Goal: Task Accomplishment & Management: Use online tool/utility

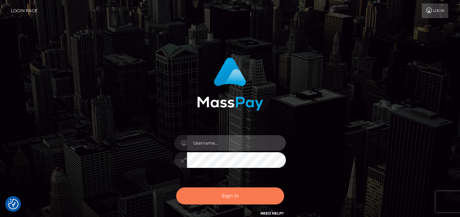
type input "[PERSON_NAME]"
click at [211, 194] on button "Sign in" at bounding box center [230, 195] width 108 height 17
type input "[PERSON_NAME]"
click at [206, 194] on button "Sign in" at bounding box center [230, 195] width 108 height 17
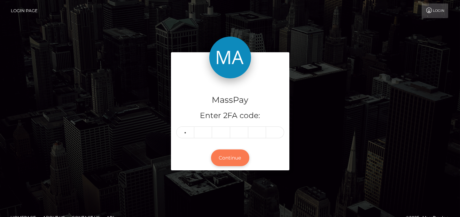
type input "2"
type input "1"
type input "3"
type input "1"
type input "4"
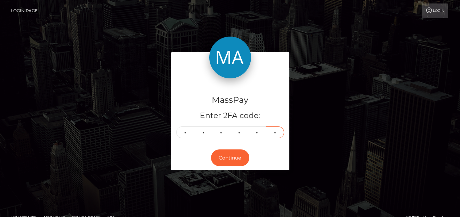
type input "6"
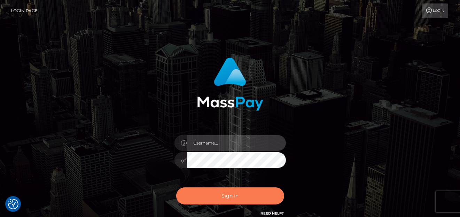
type input "[PERSON_NAME]"
click at [197, 198] on button "Sign in" at bounding box center [230, 195] width 108 height 17
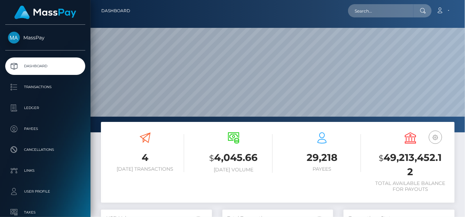
scroll to position [123, 111]
click at [358, 16] on input "text" at bounding box center [380, 10] width 65 height 13
paste input "jjshack08@gmail.com"
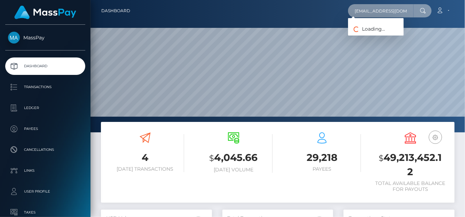
type input "jjshack08@gmail.com"
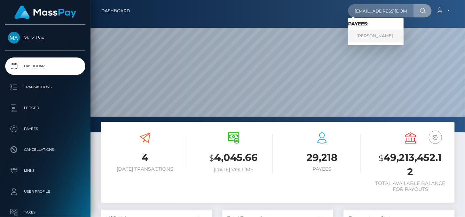
click at [366, 35] on link "JESSICA ANN SHACKELFORD" at bounding box center [376, 36] width 56 height 13
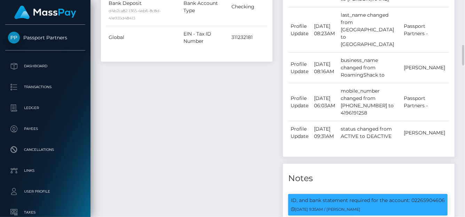
scroll to position [545, 0]
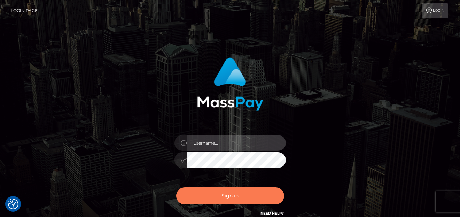
type input "[PERSON_NAME]"
click at [228, 194] on button "Sign in" at bounding box center [230, 195] width 108 height 17
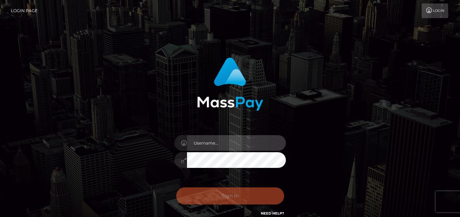
type input "[PERSON_NAME]"
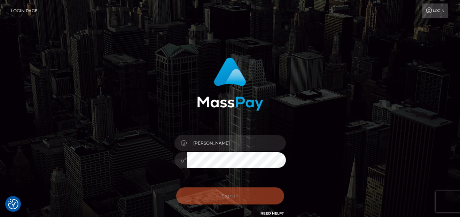
click at [219, 197] on div "Sign in Need Help?" at bounding box center [230, 198] width 122 height 31
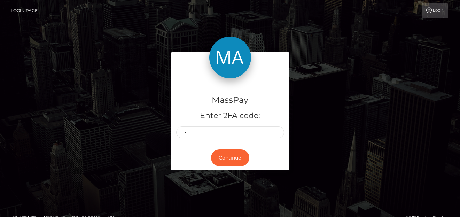
type input "1"
type input "7"
type input "6"
type input "4"
type input "3"
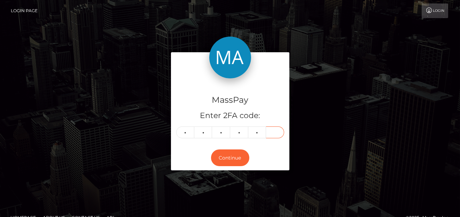
type input "6"
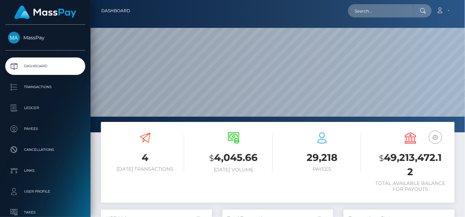
scroll to position [123, 111]
drag, startPoint x: 382, startPoint y: 17, endPoint x: 380, endPoint y: 11, distance: 6.8
click at [381, 17] on div "Loading... Loading... Account Edit Profile Logout" at bounding box center [295, 10] width 318 height 15
click at [380, 11] on input "text" at bounding box center [380, 10] width 65 height 13
paste input "MSPafbdad29954a055"
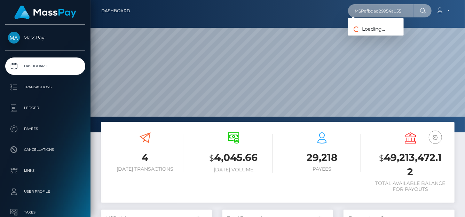
type input "MSPafbdad29954a055"
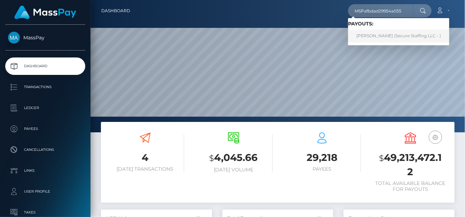
click at [364, 34] on link "Faith Wamalwa (Secure Staffing LLC - )" at bounding box center [398, 36] width 101 height 13
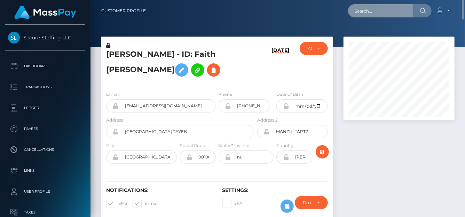
click at [382, 15] on input "text" at bounding box center [380, 10] width 65 height 13
paste input "achisylvie2018@gmail.com"
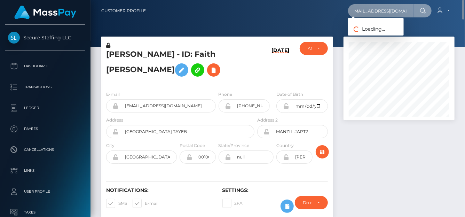
type input "achisylvie2018@gmail.com"
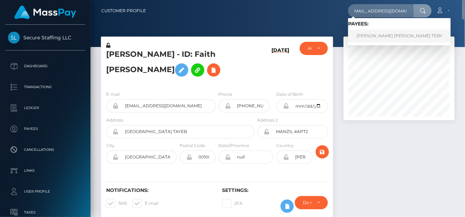
click at [374, 39] on link "ACHI SYLVIE NANCY TEBY" at bounding box center [399, 36] width 103 height 13
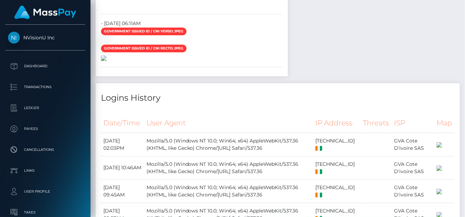
scroll to position [1149, 0]
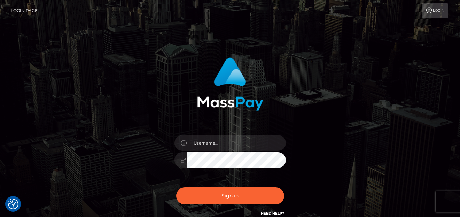
checkbox input "true"
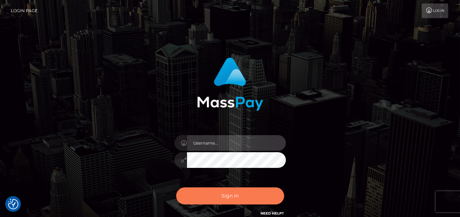
type input "denise"
drag, startPoint x: 230, startPoint y: 204, endPoint x: 231, endPoint y: 200, distance: 3.5
click at [230, 204] on div "Sign in Need Help?" at bounding box center [230, 198] width 122 height 31
click at [233, 195] on button "Sign in" at bounding box center [230, 195] width 108 height 17
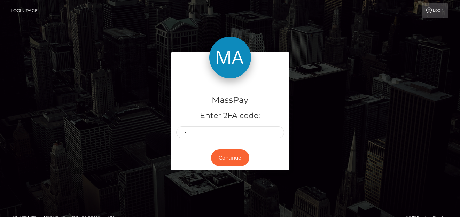
type input "9"
type input "8"
type input "0"
type input "6"
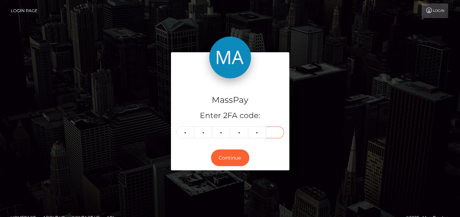
type input "2"
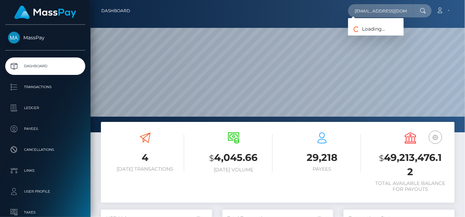
scroll to position [123, 111]
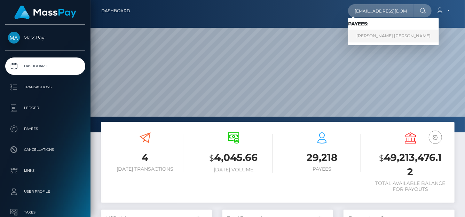
click at [373, 35] on link "[PERSON_NAME] [PERSON_NAME]" at bounding box center [393, 36] width 91 height 13
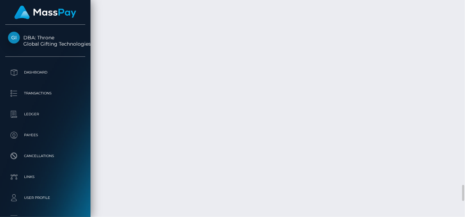
scroll to position [2544, 0]
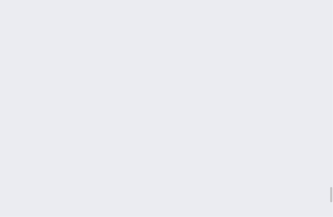
scroll to position [84, 97]
click at [310, 130] on body "DBA: Throne Global Gifting Technologies Inc Dashboard Transactions Ledger Payees" at bounding box center [166, 108] width 333 height 217
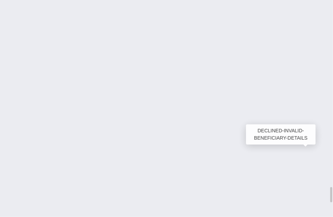
click at [311, 173] on div "DECLINED-INVALID-BENEFICIARY-DETAILS" at bounding box center [281, 175] width 70 height 20
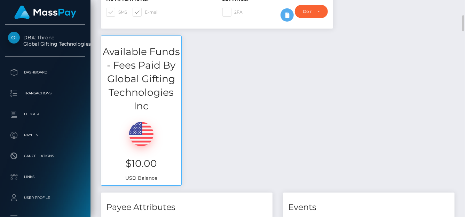
scroll to position [0, 0]
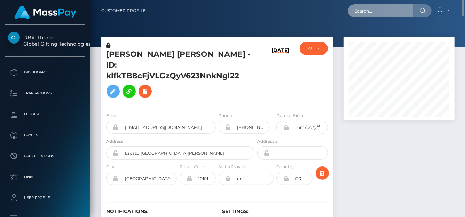
click at [365, 17] on input "text" at bounding box center [380, 10] width 65 height 13
click at [365, 10] on input "text" at bounding box center [380, 10] width 65 height 13
paste input "terrancognita@yahoo.com"
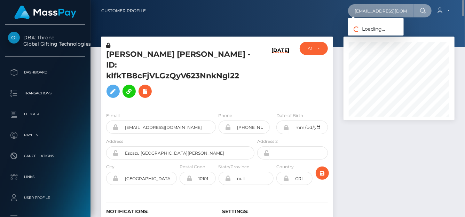
scroll to position [0, 4]
type input "terrancognita@yahoo.com"
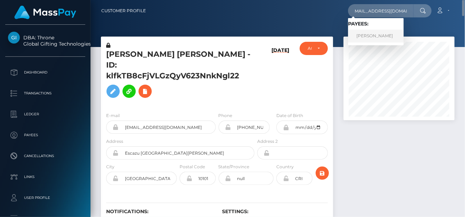
click at [372, 35] on link "JUANITA LUCILLE THORNTON" at bounding box center [376, 36] width 56 height 13
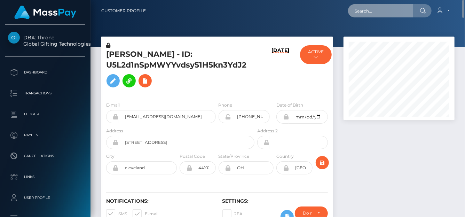
click at [375, 9] on input "text" at bounding box center [380, 10] width 65 height 13
paste input "[EMAIL_ADDRESS][DOMAIN_NAME]"
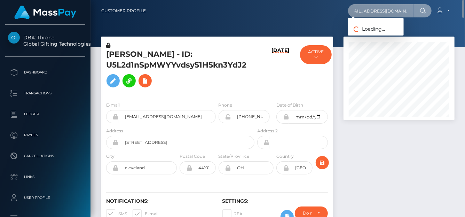
type input "[EMAIL_ADDRESS][DOMAIN_NAME]"
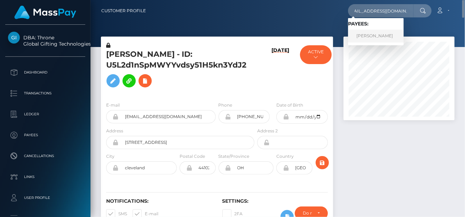
click at [360, 34] on link "Pamela Preston" at bounding box center [376, 36] width 56 height 13
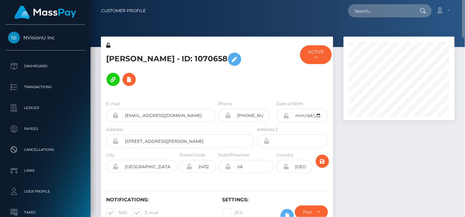
click at [386, 5] on div "Loading... Loading... Account Edit Profile Logout" at bounding box center [302, 10] width 303 height 15
click at [384, 15] on input "text" at bounding box center [380, 10] width 65 height 13
paste input "[EMAIL_ADDRESS][DOMAIN_NAME]"
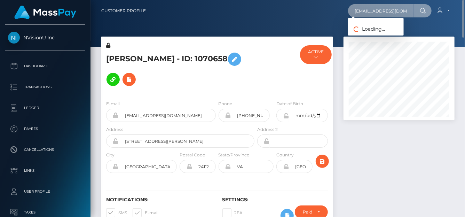
scroll to position [0, 0]
type input "[EMAIL_ADDRESS][DOMAIN_NAME]"
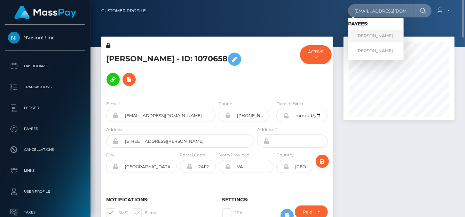
scroll to position [0, 0]
click at [363, 38] on link "Malik Turnquest" at bounding box center [376, 36] width 56 height 13
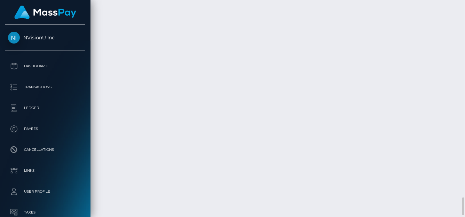
scroll to position [2335, 0]
click at [175, 93] on div "Additional Info" at bounding box center [194, 87] width 45 height 13
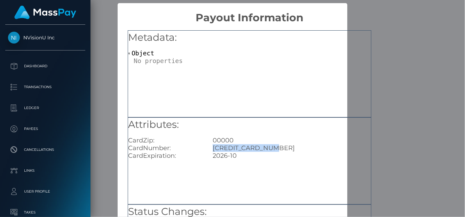
drag, startPoint x: 275, startPoint y: 146, endPoint x: 210, endPoint y: 146, distance: 65.1
click at [210, 146] on div "4815180001786422" at bounding box center [291, 148] width 169 height 8
copy div "4815180001786422"
click at [418, 30] on div "× Payout Information Metadata: Object Attributes: CardZip: 00000 CardNumber: 48…" at bounding box center [232, 108] width 465 height 217
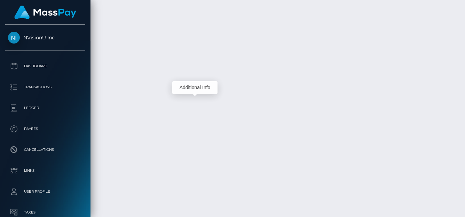
click at [174, 129] on div "Additional Info" at bounding box center [171, 121] width 45 height 17
drag, startPoint x: 172, startPoint y: 128, endPoint x: 328, endPoint y: 42, distance: 178.7
drag, startPoint x: 221, startPoint y: 78, endPoint x: 316, endPoint y: 80, distance: 95.7
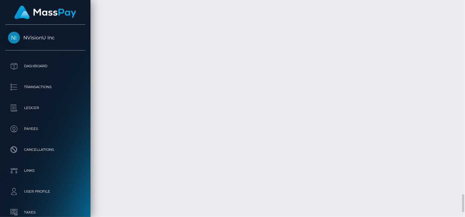
copy td "45db4dc8be27453a894de104bba9f06c"
drag, startPoint x: 220, startPoint y: 110, endPoint x: 307, endPoint y: 110, distance: 87.0
copy td "0ff8b6a8c46746ec9d9f7c1176b9a7f4"
drag, startPoint x: 221, startPoint y: 144, endPoint x: 310, endPoint y: 141, distance: 88.8
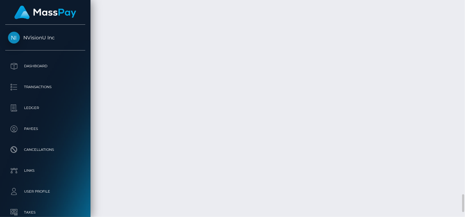
copy td "c1c60cdb35ad415fbd13dce13b93a4c0"
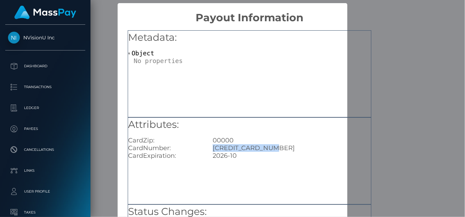
drag, startPoint x: 276, startPoint y: 149, endPoint x: 209, endPoint y: 150, distance: 66.8
click at [209, 150] on div "4815180001786422" at bounding box center [291, 148] width 169 height 8
copy div "4815180001786422"
click at [391, 26] on div "× Payout Information Metadata: Object Attributes: CardZip: 00000 CardNumber: 48…" at bounding box center [232, 108] width 465 height 217
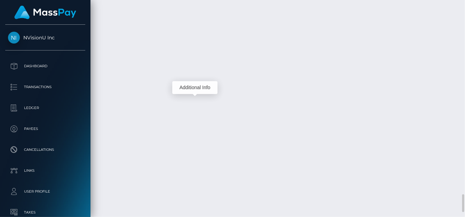
click at [170, 127] on div "Additional Info" at bounding box center [171, 121] width 45 height 13
click at [169, 127] on body "NVisionU Inc Dashboard Transactions Ledger Payees Cancellations" at bounding box center [232, 108] width 465 height 217
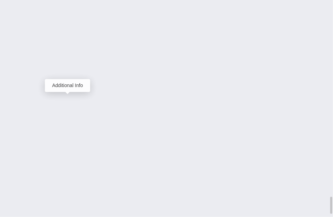
scroll to position [84, 97]
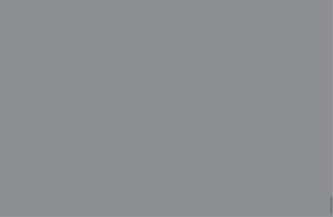
scroll to position [0, 0]
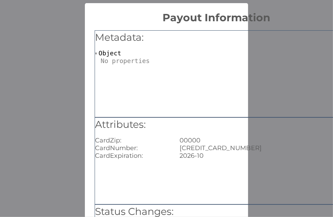
click at [49, 26] on div "× Payout Information Metadata: Object Attributes: CardZip: 00000 CardNumber: 48…" at bounding box center [166, 108] width 333 height 217
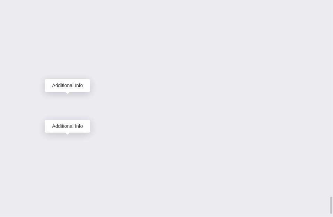
scroll to position [84, 97]
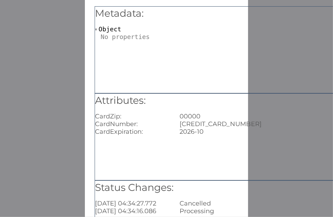
scroll to position [35, 0]
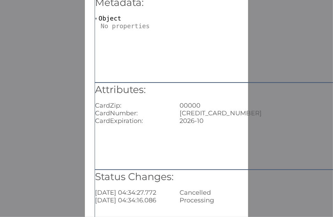
click at [16, 115] on div "× Payout Information Metadata: Object Attributes: CardZip: 00000 CardNumber: 48…" at bounding box center [166, 108] width 333 height 217
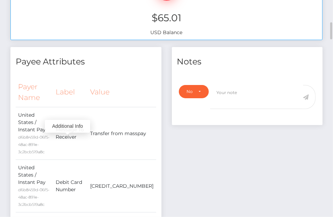
scroll to position [351, 0]
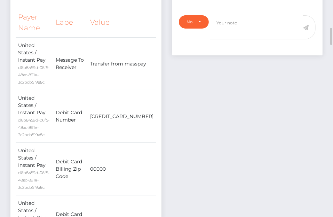
click at [199, 176] on div "Notes Note Type Compliance Clear Compliance General Note Type" at bounding box center [247, 122] width 161 height 290
click at [114, 143] on td "00000" at bounding box center [122, 169] width 68 height 53
click at [209, 114] on div "Notes Note Type Compliance Clear Compliance General Note Type" at bounding box center [247, 122] width 161 height 290
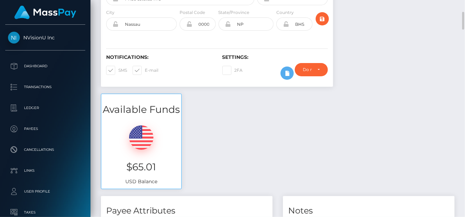
scroll to position [0, 0]
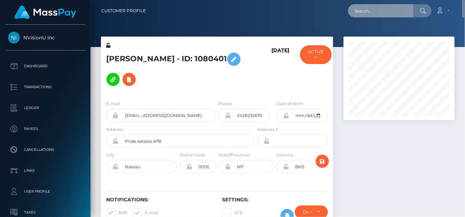
click at [375, 14] on input "text" at bounding box center [380, 10] width 65 height 13
paste input "zAz7K0XQXzRHS0KRvjtA8O25QaI3"
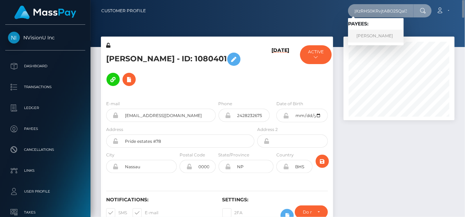
type input "zAz7K0XQXzRHS0KRvjtA8O25QaI3"
click at [372, 37] on link "Savannah Paige Smith" at bounding box center [376, 36] width 56 height 13
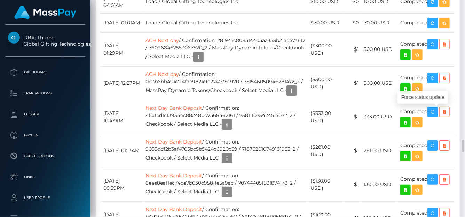
scroll to position [84, 111]
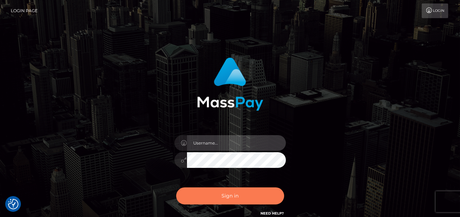
type input "[PERSON_NAME]"
click at [196, 194] on button "Sign in" at bounding box center [230, 195] width 108 height 17
type input "[PERSON_NAME]"
click at [243, 190] on button "Sign in" at bounding box center [230, 195] width 108 height 17
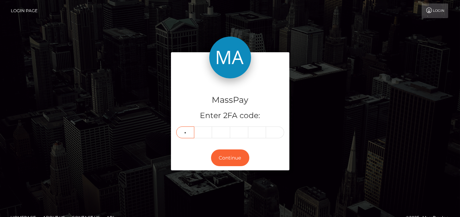
type input "1"
type input "5"
type input "3"
type input "8"
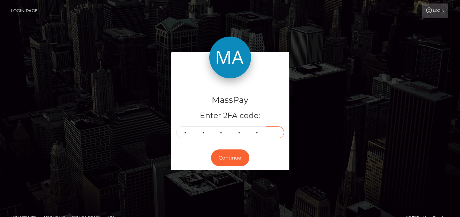
type input "4"
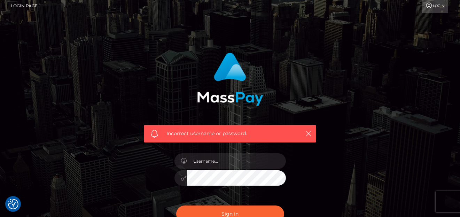
scroll to position [70, 0]
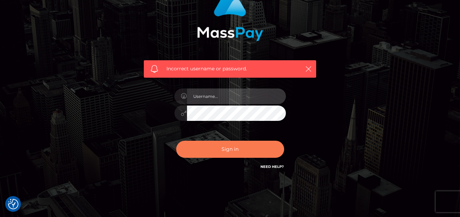
type input "[PERSON_NAME]"
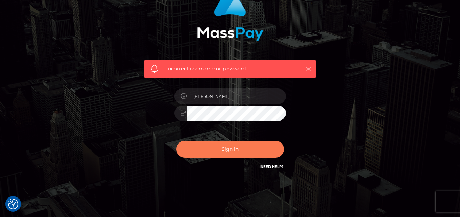
click at [207, 146] on button "Sign in" at bounding box center [230, 149] width 108 height 17
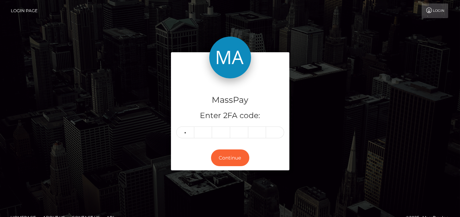
type input "6"
type input "3"
type input "9"
type input "5"
type input "8"
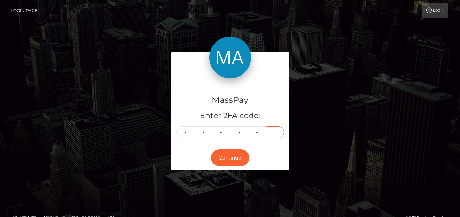
type input "7"
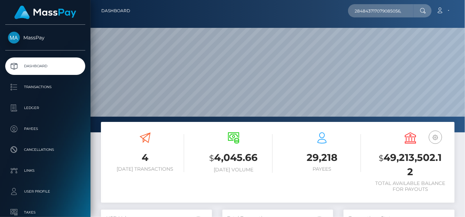
scroll to position [123, 111]
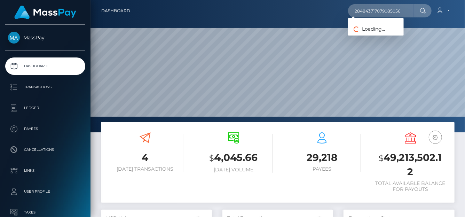
type input "284843717079085056"
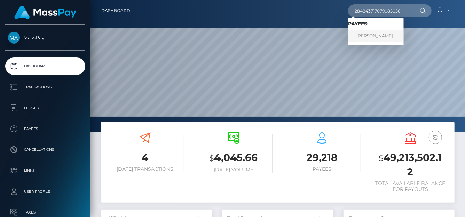
click at [376, 34] on link "[PERSON_NAME]" at bounding box center [376, 36] width 56 height 13
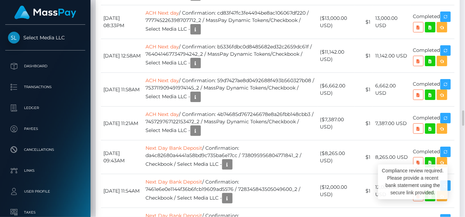
scroll to position [84, 111]
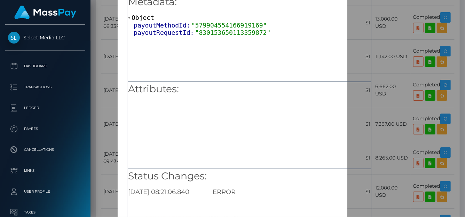
scroll to position [70, 0]
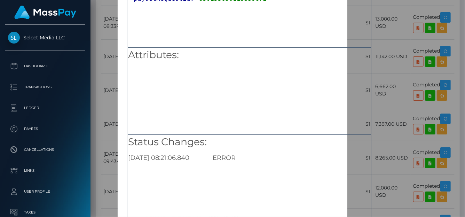
click at [442, 58] on div "× Payout Information Metadata: Object payoutMethodId: "579904554166919169" payo…" at bounding box center [232, 108] width 465 height 217
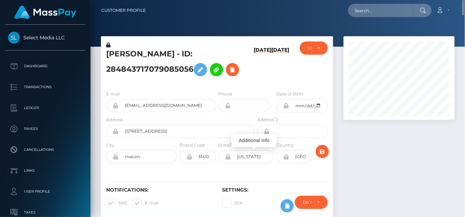
scroll to position [0, 0]
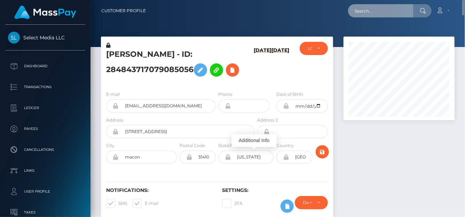
click at [377, 9] on input "text" at bounding box center [380, 10] width 65 height 13
paste input ""Keep you posted. Best regards, Denise Manalansan Customer Service Specialist -…"
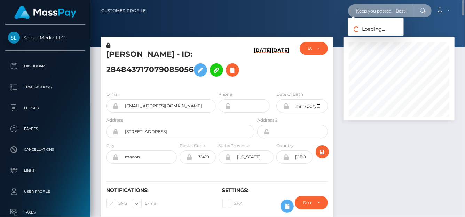
scroll to position [0, 138]
drag, startPoint x: 369, startPoint y: 10, endPoint x: 464, endPoint y: 25, distance: 96.9
click at [464, 25] on div "Customer Profile "Keep you posted. Best regards, Denise Manalansan Customer Ser…" at bounding box center [277, 108] width 374 height 217
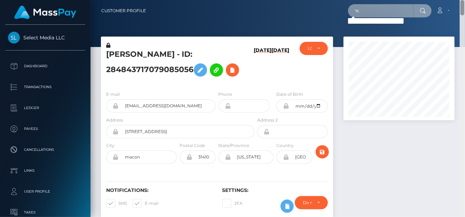
type input """
paste input "447418081128488960,"
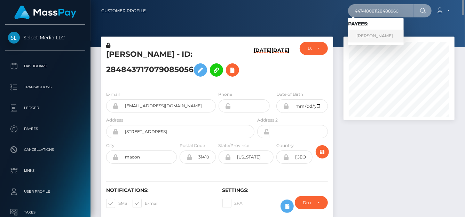
type input "447418081128488960"
click at [361, 40] on link "Elena Shatokhina" at bounding box center [376, 36] width 56 height 13
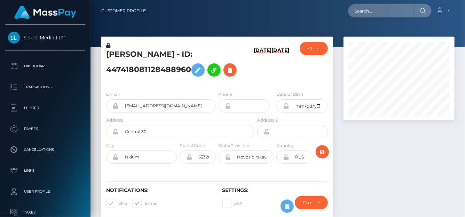
scroll to position [84, 111]
click at [232, 72] on icon at bounding box center [230, 70] width 8 height 9
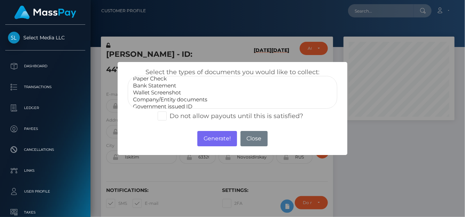
scroll to position [14, 0]
select select "Government issued ID"
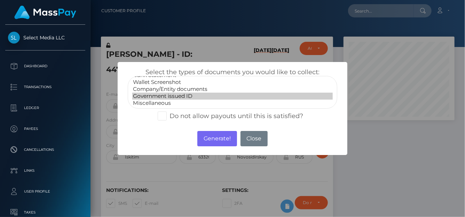
click at [162, 97] on option "Government issued ID" at bounding box center [232, 96] width 200 height 7
click at [210, 139] on button "Generate!" at bounding box center [216, 138] width 39 height 15
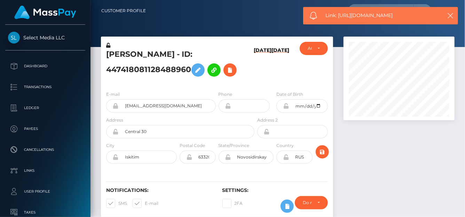
drag, startPoint x: 401, startPoint y: 17, endPoint x: 339, endPoint y: 17, distance: 61.9
click at [339, 17] on span "Link: https://l.maspay.io/3lzff" at bounding box center [382, 15] width 112 height 7
copy span "https://l.maspay.io/3lzff"
click at [229, 73] on icon at bounding box center [230, 70] width 8 height 9
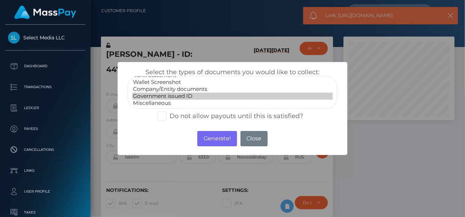
click at [157, 96] on option "Government issued ID" at bounding box center [232, 96] width 200 height 7
select select "Miscellaneous"
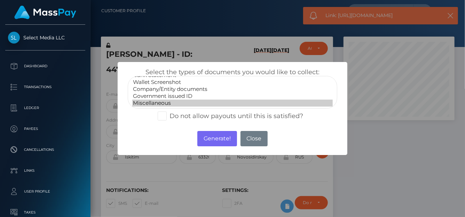
click at [159, 101] on option "Miscellaneous" at bounding box center [232, 103] width 200 height 7
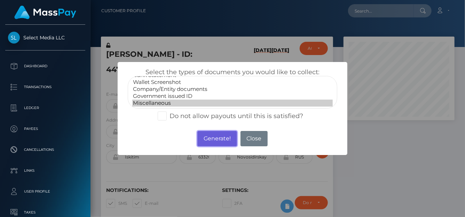
click at [211, 139] on button "Generate!" at bounding box center [216, 138] width 39 height 15
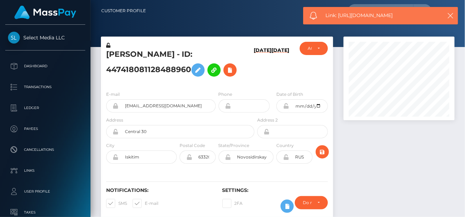
drag, startPoint x: 390, startPoint y: 17, endPoint x: 339, endPoint y: 19, distance: 51.2
click at [339, 19] on span "Link: https://l.maspay.io/slzgz" at bounding box center [382, 15] width 112 height 7
copy span "https://l.maspay.io/slzgz"
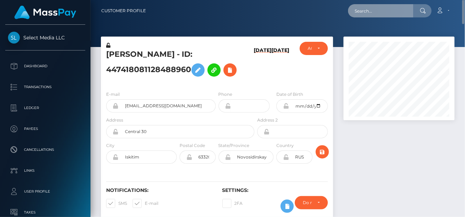
click at [357, 11] on input "text" at bounding box center [380, 10] width 65 height 13
paste input "355443651788156928"
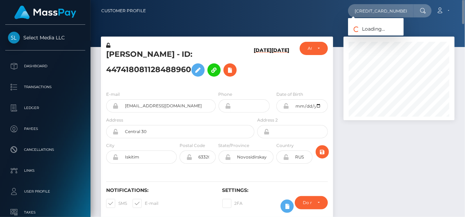
click at [413, 9] on div at bounding box center [422, 10] width 18 height 13
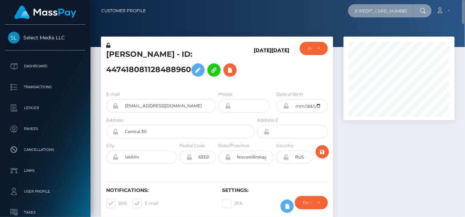
drag, startPoint x: 409, startPoint y: 9, endPoint x: 288, endPoint y: 4, distance: 121.6
click at [288, 4] on div "355443651788156928 Loading... Loading... Account Edit Profile Logout" at bounding box center [302, 10] width 303 height 15
paste input "yoladybaby@gmail.com"
drag, startPoint x: 353, startPoint y: 12, endPoint x: 427, endPoint y: 7, distance: 73.6
click at [427, 7] on div "yoladybaby@gmail.com Loading... Loading..." at bounding box center [390, 10] width 84 height 13
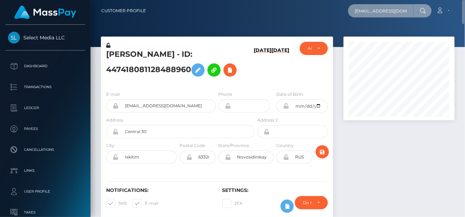
paste input "Алиса Розанова"
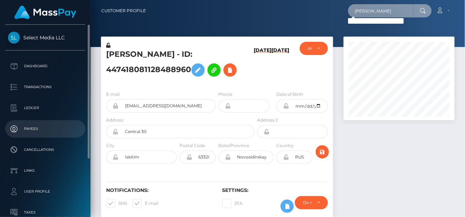
type input "Алиса Розанова"
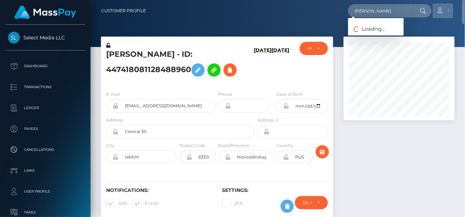
click at [444, 15] on link "Account" at bounding box center [443, 10] width 21 height 15
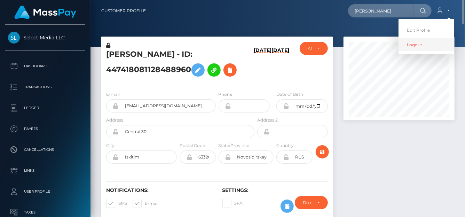
click at [430, 41] on link "Logout" at bounding box center [426, 44] width 56 height 13
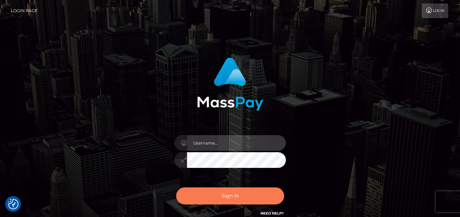
type input "[PERSON_NAME]"
click at [237, 194] on button "Sign in" at bounding box center [230, 195] width 108 height 17
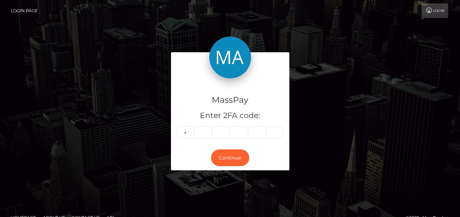
type input "9"
type input "5"
type input "2"
type input "9"
type input "8"
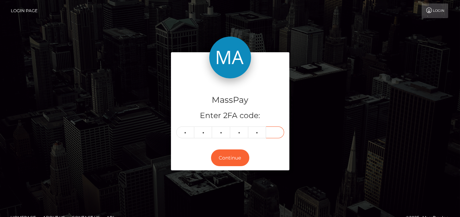
type input "1"
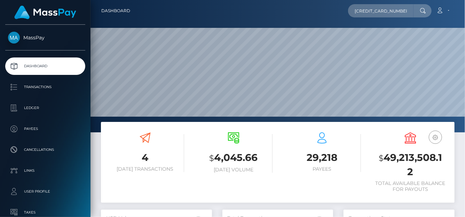
scroll to position [123, 111]
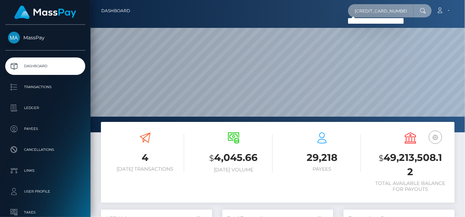
drag, startPoint x: 405, startPoint y: 14, endPoint x: 151, endPoint y: -10, distance: 255.5
click at [151, 0] on html "MassPay Dashboard Transactions Ledger Payees Cancellations Links" at bounding box center [232, 108] width 465 height 217
paste input "[EMAIL_ADDRESS][DOMAIN_NAME]"
type input "[EMAIL_ADDRESS][DOMAIN_NAME]"
drag, startPoint x: 356, startPoint y: 10, endPoint x: 464, endPoint y: 19, distance: 108.6
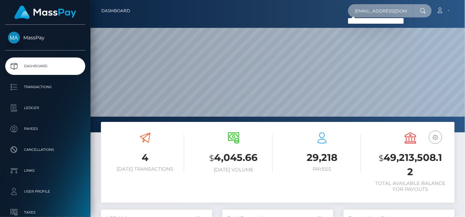
click at [464, 19] on nav "Dashboard [EMAIL_ADDRESS][DOMAIN_NAME] Loading... Loading... Account" at bounding box center [277, 11] width 374 height 22
paste input "689644015905157121"
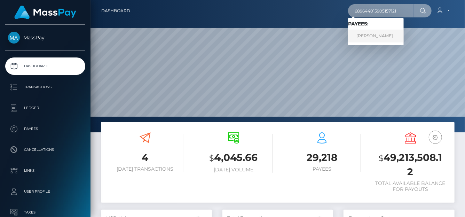
type input "689644015905157121"
click at [374, 33] on link "[PERSON_NAME]" at bounding box center [376, 36] width 56 height 13
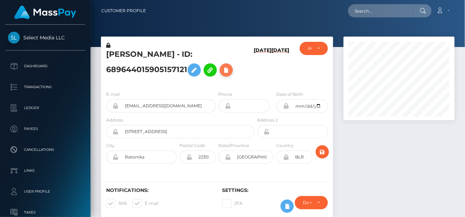
scroll to position [84, 111]
click at [227, 67] on icon at bounding box center [226, 70] width 8 height 9
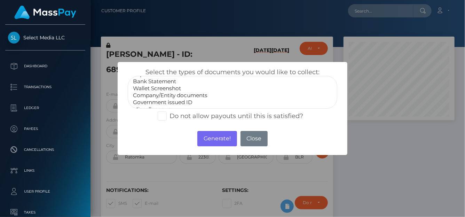
scroll to position [14, 0]
select select "Government issued ID"
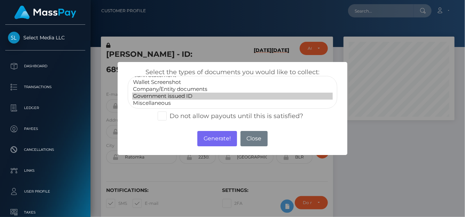
click at [159, 94] on option "Government issued ID" at bounding box center [232, 96] width 200 height 7
click at [222, 141] on button "Generate!" at bounding box center [216, 138] width 39 height 15
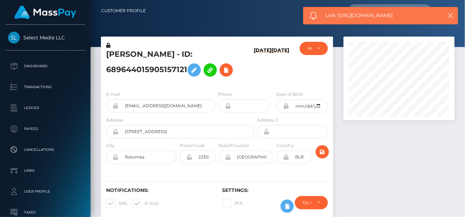
drag, startPoint x: 405, startPoint y: 11, endPoint x: 339, endPoint y: 16, distance: 66.3
click at [339, 16] on div "Link: https://l.maspay.io/rlzhw" at bounding box center [380, 15] width 155 height 17
copy span "https://l.maspay.io/rlzhw"
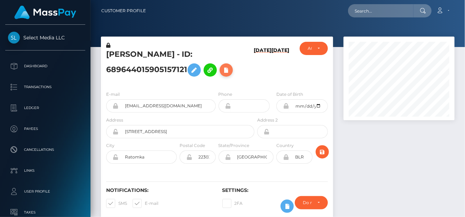
click at [227, 71] on icon at bounding box center [226, 70] width 8 height 9
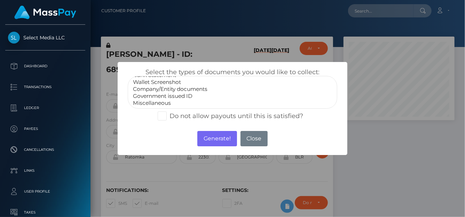
select select "Miscellaneous"
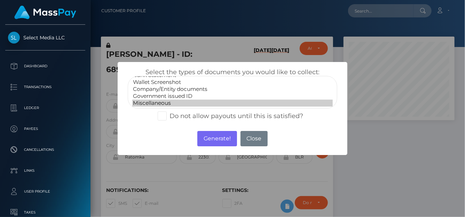
click at [151, 101] on option "Miscellaneous" at bounding box center [232, 103] width 200 height 7
click at [215, 137] on button "Generate!" at bounding box center [216, 138] width 39 height 15
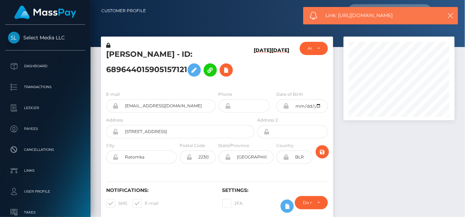
drag, startPoint x: 398, startPoint y: 14, endPoint x: 338, endPoint y: 17, distance: 60.3
click at [338, 17] on span "Link: https://l.maspay.io/rlzjq" at bounding box center [382, 15] width 112 height 7
copy span "https://l.maspay.io/rlzjq"
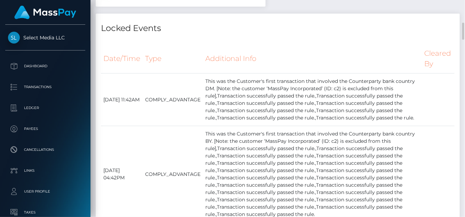
scroll to position [697, 0]
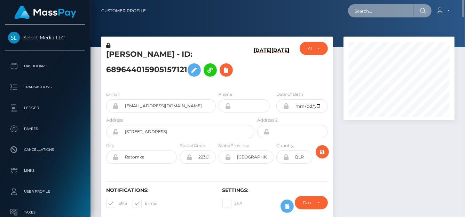
click at [363, 13] on input "text" at bounding box center [380, 10] width 65 height 13
paste input "771978377308418048"
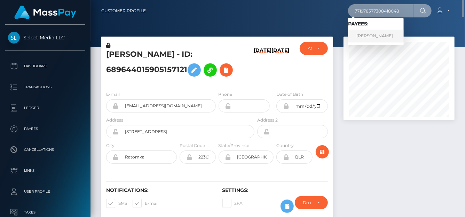
type input "771978377308418048"
click at [369, 36] on link "Kristina Barndzhyan" at bounding box center [376, 36] width 56 height 13
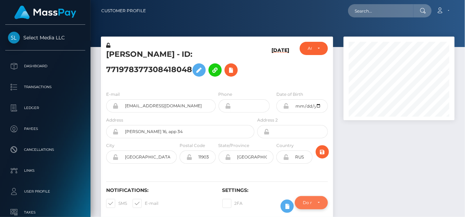
scroll to position [84, 111]
click at [232, 71] on icon at bounding box center [231, 70] width 8 height 9
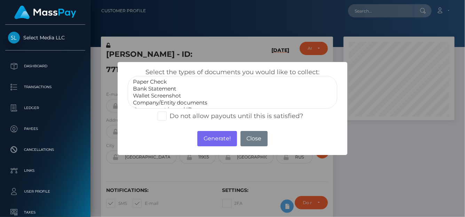
select select "Bank Statement"
click at [157, 87] on option "Bank Statement" at bounding box center [232, 88] width 200 height 7
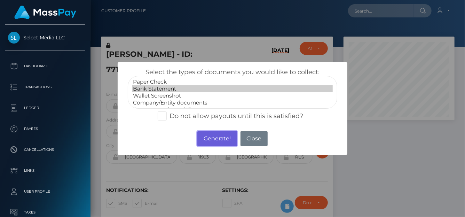
click at [203, 140] on button "Generate!" at bounding box center [216, 138] width 39 height 15
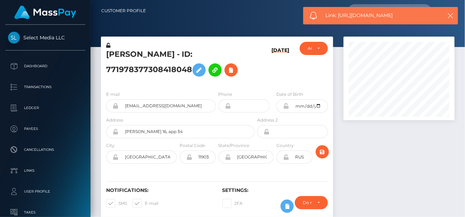
drag, startPoint x: 399, startPoint y: 15, endPoint x: 338, endPoint y: 12, distance: 61.7
click at [338, 12] on span "Link: [URL][DOMAIN_NAME]" at bounding box center [382, 15] width 112 height 7
copy span "[URL][DOMAIN_NAME]"
click at [233, 69] on icon at bounding box center [231, 70] width 8 height 9
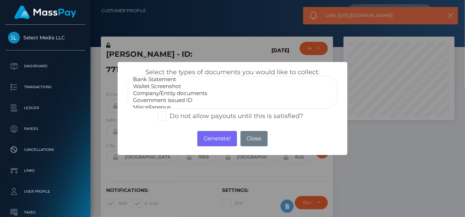
scroll to position [14, 0]
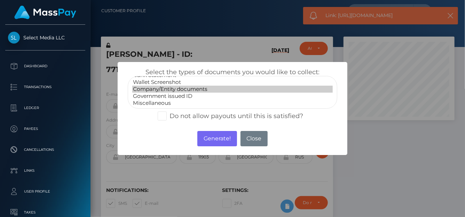
click at [172, 91] on option "Company/Entity documents" at bounding box center [232, 89] width 200 height 7
select select "Government issued ID"
click at [178, 95] on option "Government issued ID" at bounding box center [232, 96] width 200 height 7
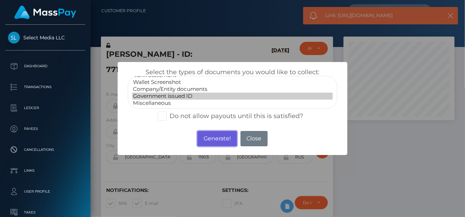
click at [213, 136] on button "Generate!" at bounding box center [216, 138] width 39 height 15
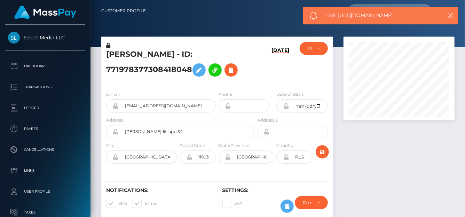
drag, startPoint x: 398, startPoint y: 16, endPoint x: 338, endPoint y: 17, distance: 59.9
click at [338, 17] on span "Link: [URL][DOMAIN_NAME]" at bounding box center [382, 15] width 112 height 7
copy span "[URL][DOMAIN_NAME]"
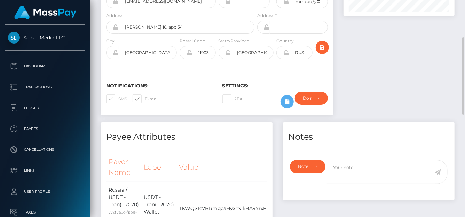
scroll to position [174, 0]
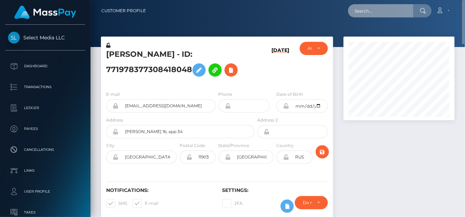
click at [362, 15] on input "text" at bounding box center [380, 10] width 65 height 13
paste input "791938970035429377"
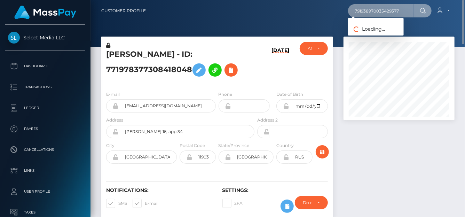
type input "791938970035429377"
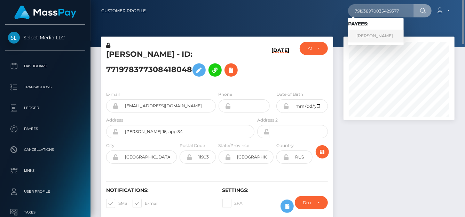
click at [370, 37] on link "Kristina Barndzhyan" at bounding box center [376, 36] width 56 height 13
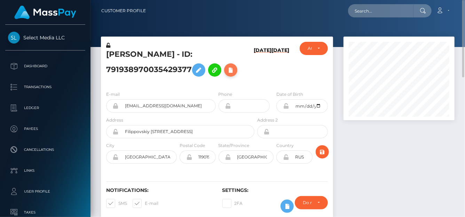
scroll to position [84, 111]
click at [231, 71] on icon at bounding box center [231, 70] width 8 height 9
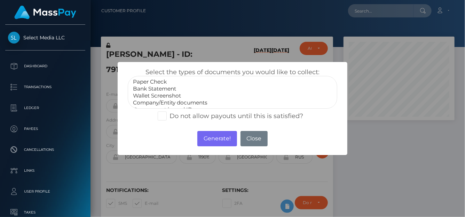
select select "Bank Statement"
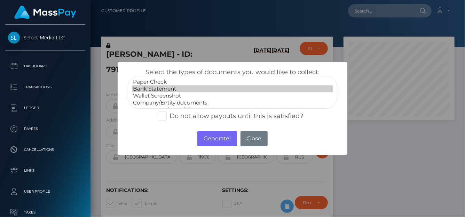
click at [158, 87] on option "Bank Statement" at bounding box center [232, 88] width 200 height 7
click at [216, 139] on button "Generate!" at bounding box center [216, 138] width 39 height 15
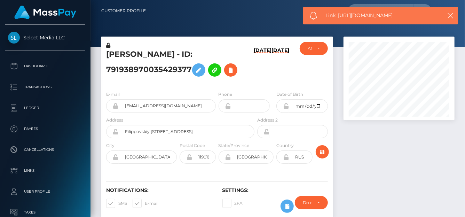
drag, startPoint x: 405, startPoint y: 16, endPoint x: 338, endPoint y: 15, distance: 66.8
click at [338, 15] on span "Link: https://l.maspay.io/GlzzW" at bounding box center [382, 15] width 112 height 7
copy span "https://l.maspay.io/GlzzW"
click at [232, 69] on icon at bounding box center [231, 70] width 8 height 9
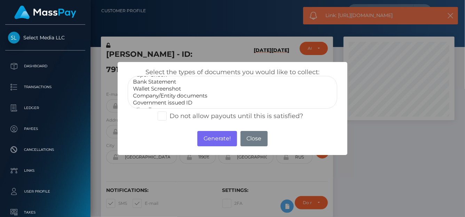
scroll to position [14, 0]
select select "Government issued ID"
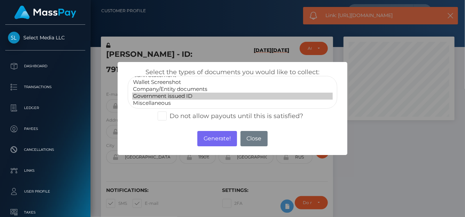
click at [158, 98] on option "Government issued ID" at bounding box center [232, 96] width 200 height 7
click at [215, 139] on button "Generate!" at bounding box center [216, 138] width 39 height 15
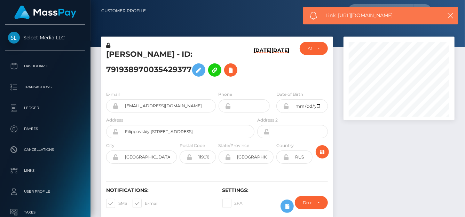
drag, startPoint x: 399, startPoint y: 18, endPoint x: 339, endPoint y: 18, distance: 59.9
click at [339, 18] on span "Link: https://l.maspay.io/vlzxi" at bounding box center [382, 15] width 112 height 7
copy span "https://l.maspay.io/vlzxi"
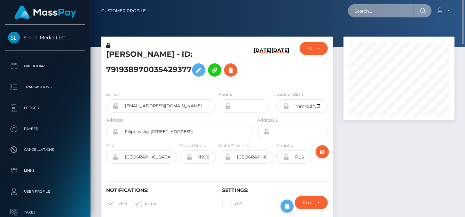
click at [356, 10] on input "text" at bounding box center [380, 10] width 65 height 13
paste input "57076637882752614"
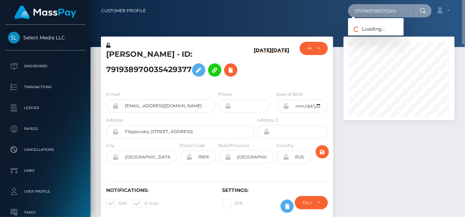
type input "57076637882752614"
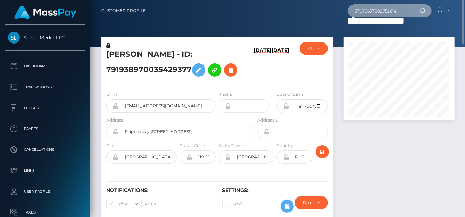
drag, startPoint x: 353, startPoint y: 12, endPoint x: 464, endPoint y: 13, distance: 111.7
click at [464, 13] on nav "Customer Profile 57076637882752614 Loading... Loading..." at bounding box center [277, 11] width 374 height 22
paste input "adelelavetax@gmail.com"
type input "adelelavetax@gmail.com"
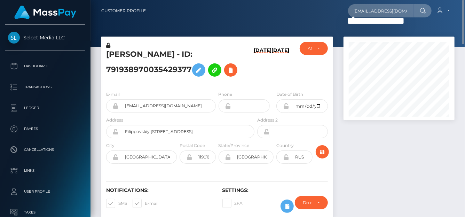
scroll to position [0, 0]
drag, startPoint x: 361, startPoint y: 11, endPoint x: 353, endPoint y: 10, distance: 8.1
click at [362, 11] on input "adelelavetax@gmail.com" at bounding box center [380, 10] width 65 height 13
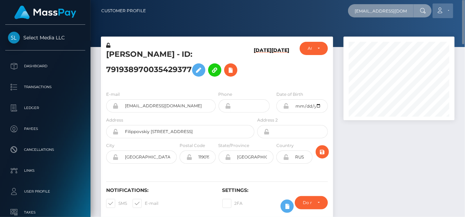
scroll to position [0, 1]
drag, startPoint x: 354, startPoint y: 10, endPoint x: 450, endPoint y: 10, distance: 95.7
click at [450, 10] on div "adelelavetax@gmail.com Loading... Loading... Account Edit Profile" at bounding box center [302, 10] width 303 height 15
paste input "372460702360674304"
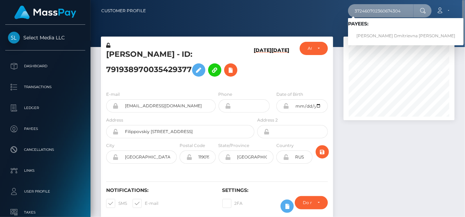
type input "372460702360674304"
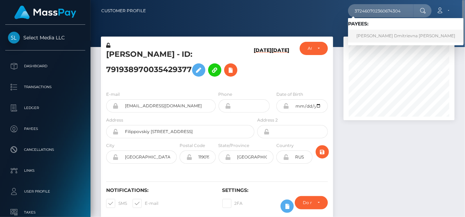
click at [368, 34] on link "Angelina Dmitrievna Savina" at bounding box center [406, 36] width 116 height 13
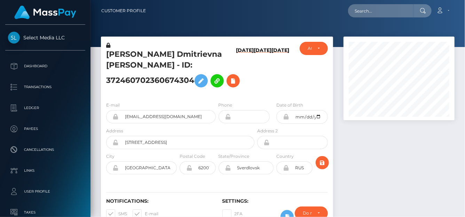
scroll to position [84, 111]
click at [236, 69] on h6 "[DATE]" at bounding box center [245, 70] width 18 height 46
click at [236, 72] on h6 "[DATE]" at bounding box center [245, 70] width 18 height 46
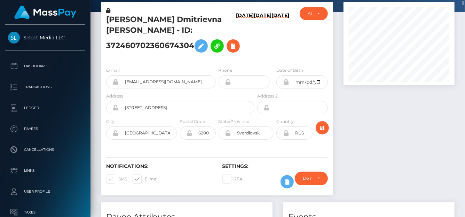
click at [236, 39] on h6 "[DATE]" at bounding box center [245, 36] width 18 height 46
